Goal: Navigation & Orientation: Go to known website

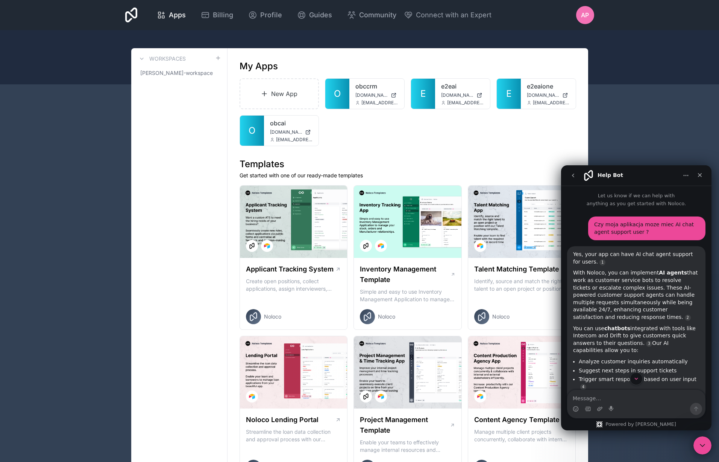
scroll to position [1, 0]
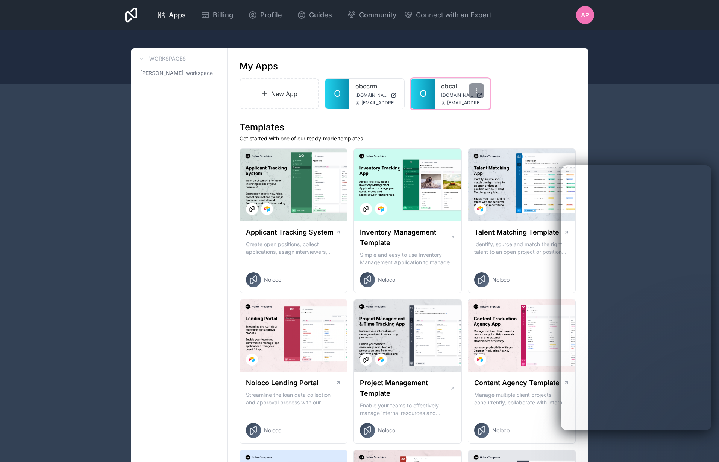
click at [450, 93] on span "obcai.noloco.co" at bounding box center [457, 95] width 32 height 6
click at [176, 12] on span "Apps" at bounding box center [177, 15] width 17 height 11
click at [357, 93] on span "obccrm.noloco.co" at bounding box center [372, 95] width 32 height 6
